Goal: Task Accomplishment & Management: Use online tool/utility

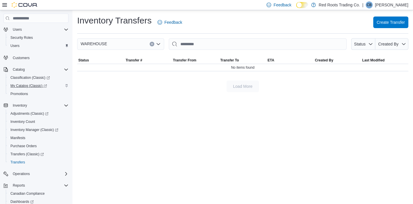
scroll to position [64, 0]
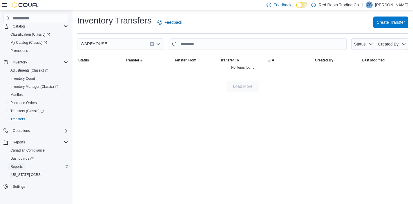
click at [14, 167] on span "Reports" at bounding box center [16, 166] width 12 height 5
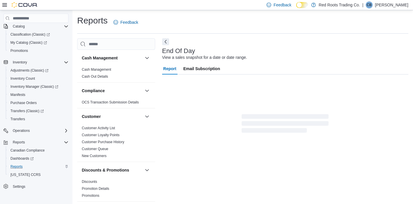
scroll to position [3, 0]
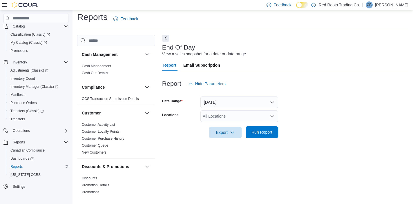
click at [263, 136] on span "Run Report" at bounding box center [262, 132] width 26 height 12
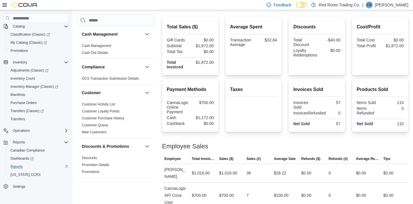
scroll to position [153, 0]
